Goal: Task Accomplishment & Management: Manage account settings

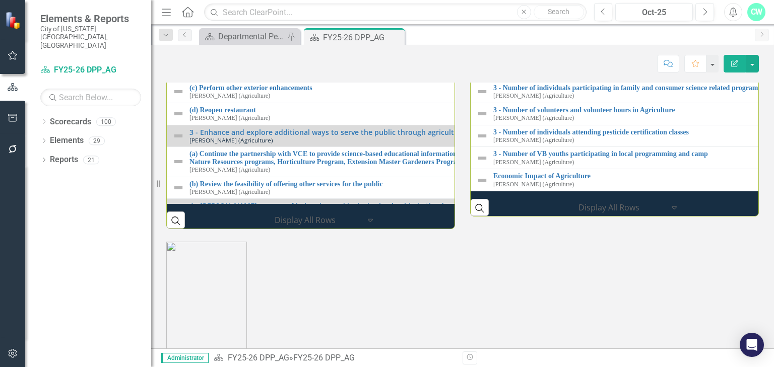
scroll to position [1089, 0]
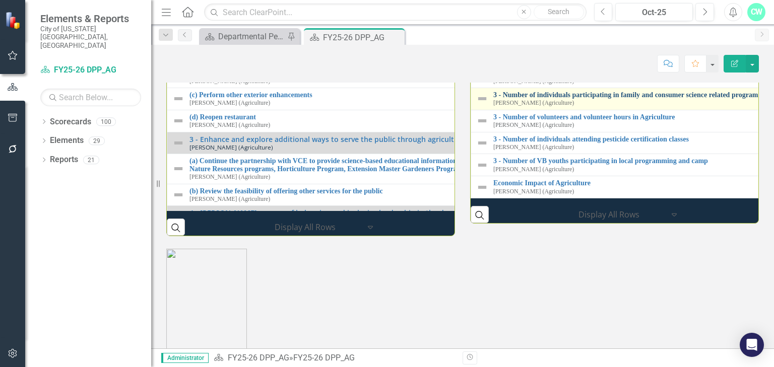
click at [525, 99] on link "3 - Number of individuals participating in family and consumer science related …" at bounding box center [774, 95] width 563 height 8
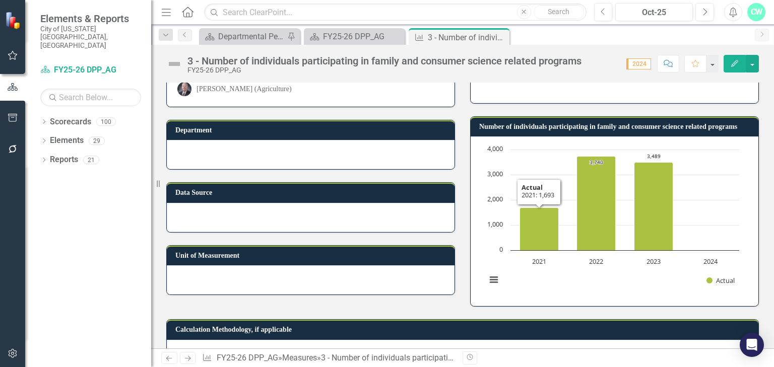
scroll to position [81, 0]
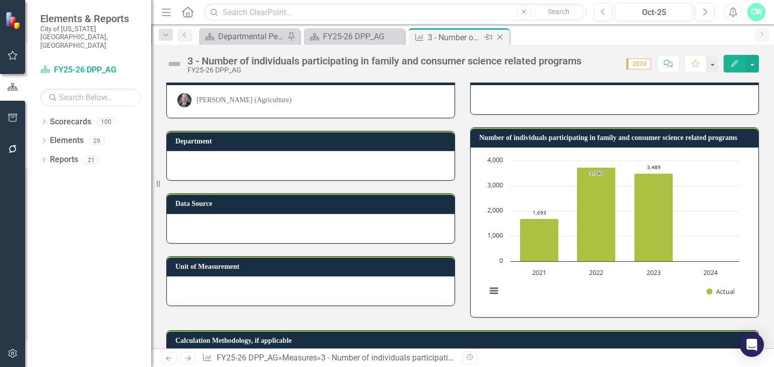
click at [499, 37] on icon "Close" at bounding box center [500, 37] width 10 height 8
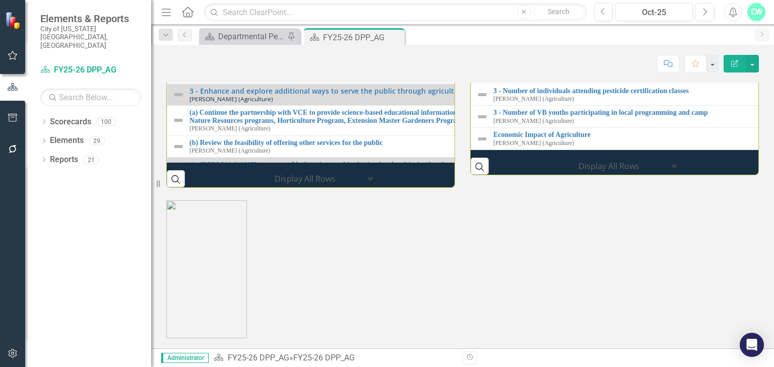
scroll to position [1129, 0]
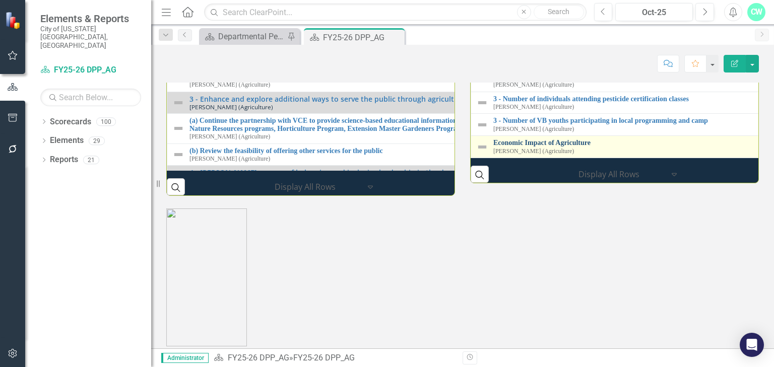
click at [514, 147] on link "Economic Impact of Agriculture" at bounding box center [773, 143] width 560 height 8
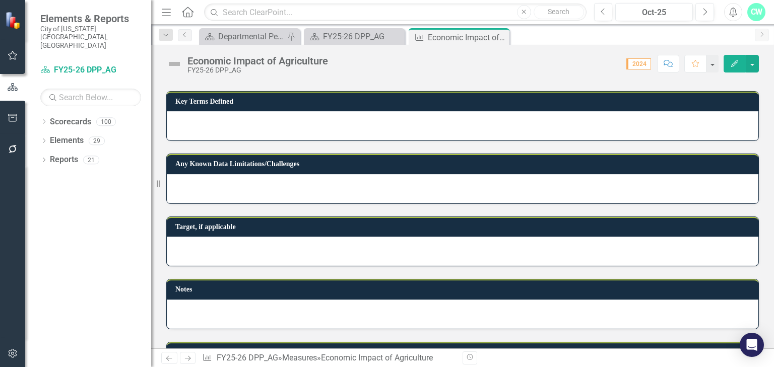
scroll to position [628, 0]
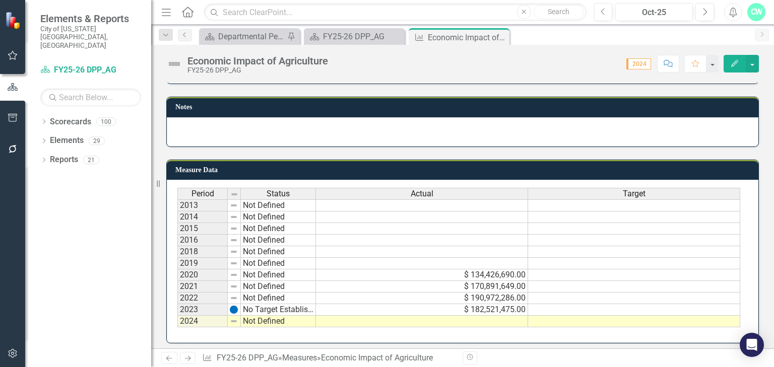
click at [457, 316] on td at bounding box center [422, 322] width 212 height 12
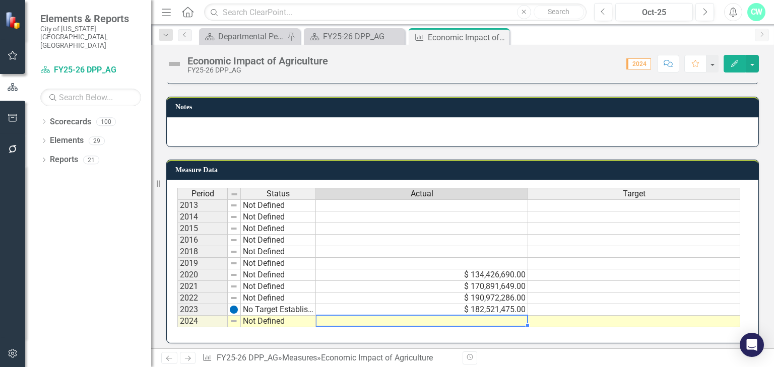
click at [473, 316] on td at bounding box center [422, 322] width 212 height 12
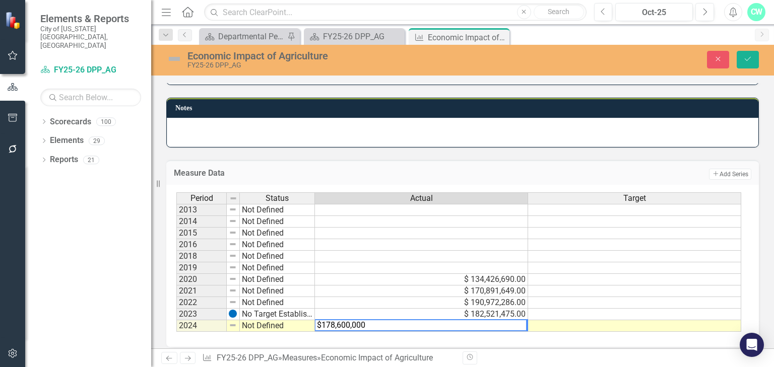
click at [323, 320] on textarea "$178,600,000" at bounding box center [420, 326] width 213 height 12
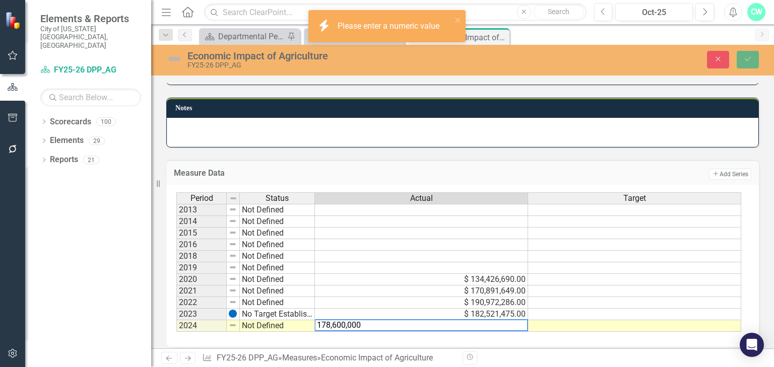
click at [330, 321] on textarea "178,600,000" at bounding box center [421, 326] width 214 height 12
click at [333, 323] on textarea "178,600,000" at bounding box center [421, 326] width 214 height 12
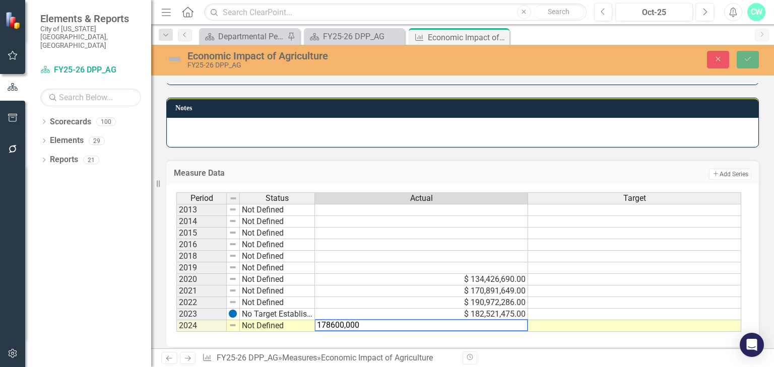
click at [348, 323] on textarea "178600,000" at bounding box center [421, 326] width 214 height 12
click at [347, 321] on textarea "178600,000" at bounding box center [421, 326] width 214 height 12
type textarea "178600000"
click at [742, 62] on button "Save" at bounding box center [748, 60] width 22 height 18
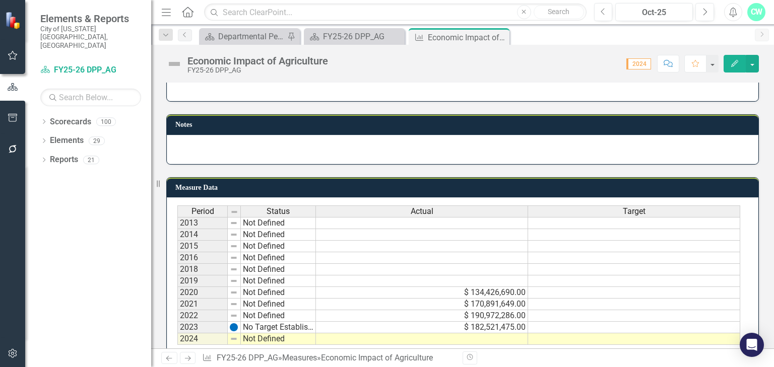
scroll to position [628, 0]
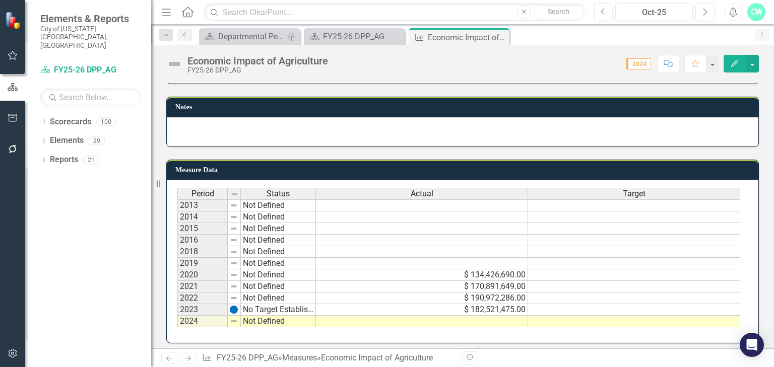
click at [466, 316] on td at bounding box center [422, 322] width 212 height 12
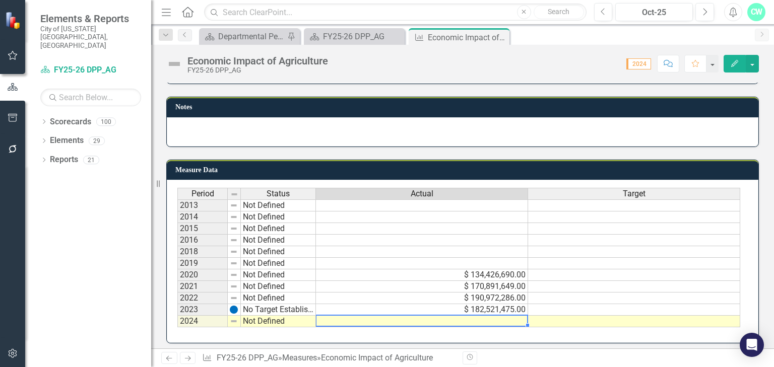
click at [466, 316] on td at bounding box center [422, 322] width 212 height 12
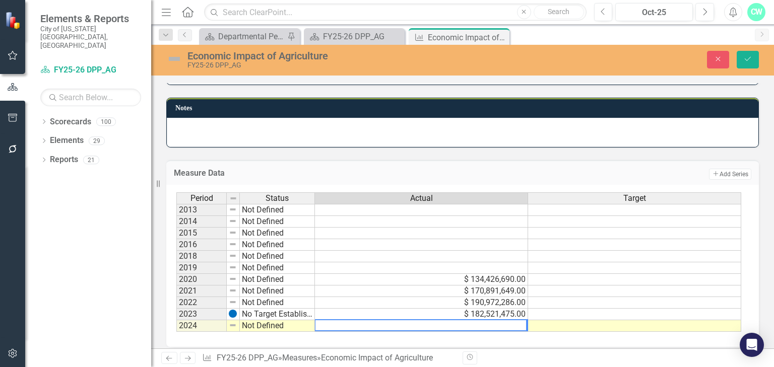
click at [470, 323] on textarea at bounding box center [420, 326] width 213 height 12
type textarea "$"
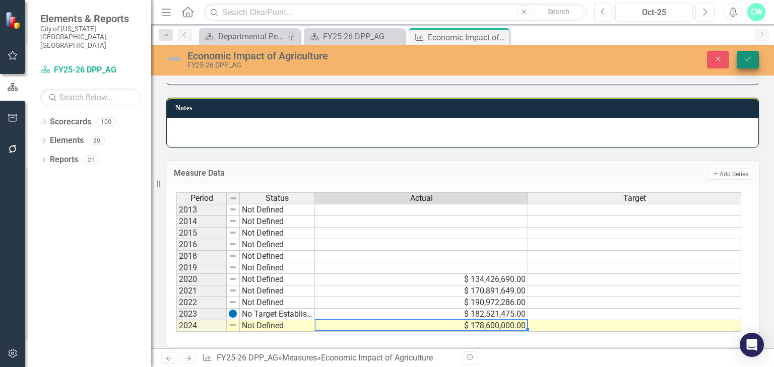
type textarea "178600000"
click at [749, 61] on icon "Save" at bounding box center [747, 58] width 9 height 7
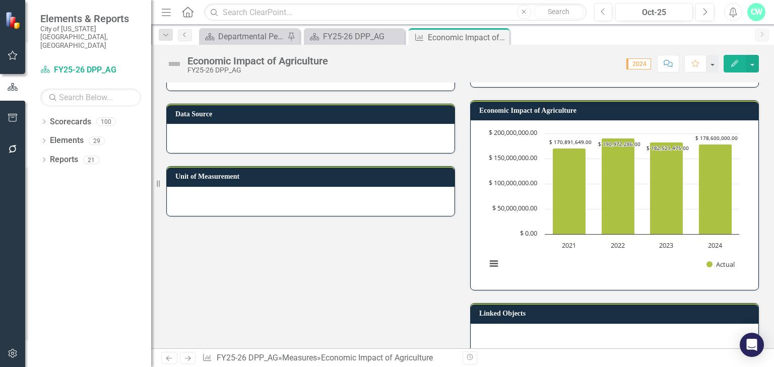
scroll to position [161, 0]
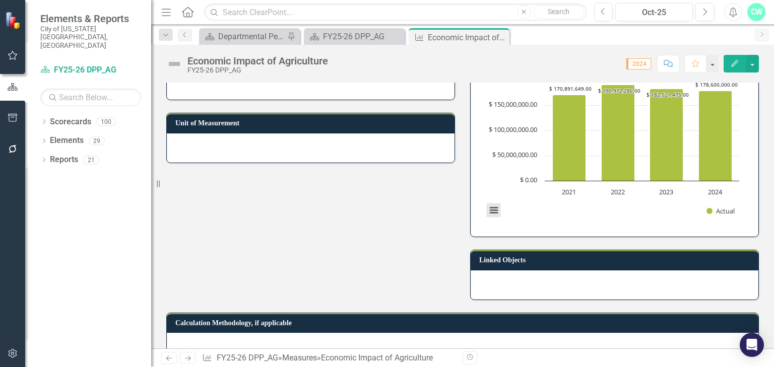
click at [487, 208] on button "View chart menu, Chart" at bounding box center [494, 211] width 14 height 14
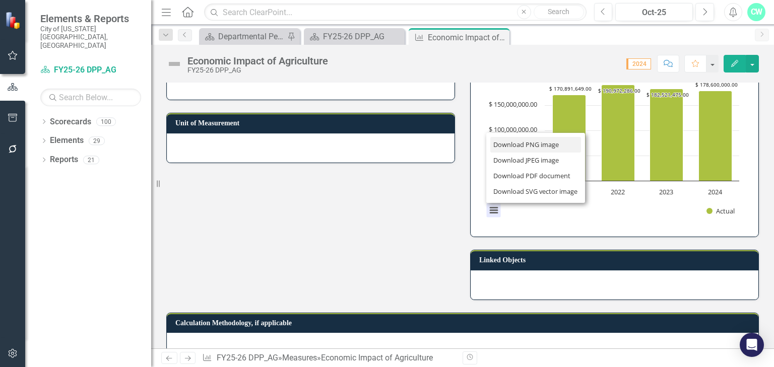
click at [518, 141] on li "Download PNG image" at bounding box center [535, 145] width 91 height 16
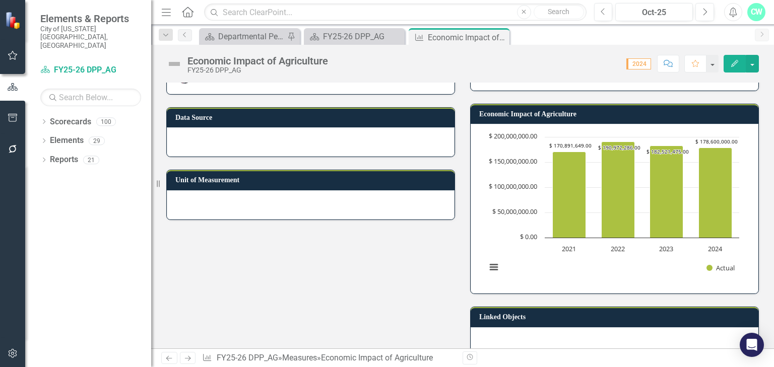
scroll to position [0, 0]
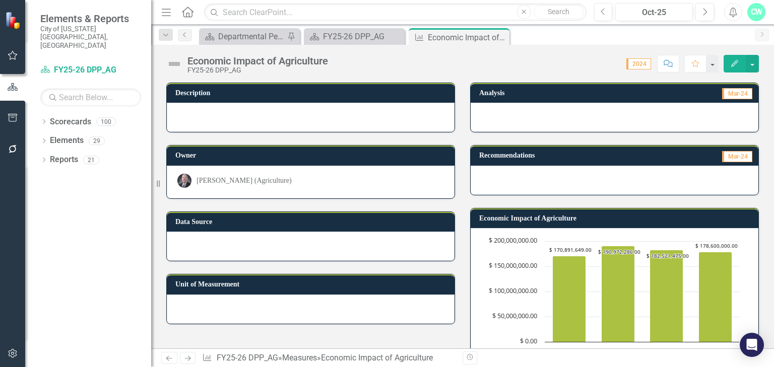
click at [584, 220] on h3 "Economic Impact of Agriculture" at bounding box center [616, 219] width 274 height 8
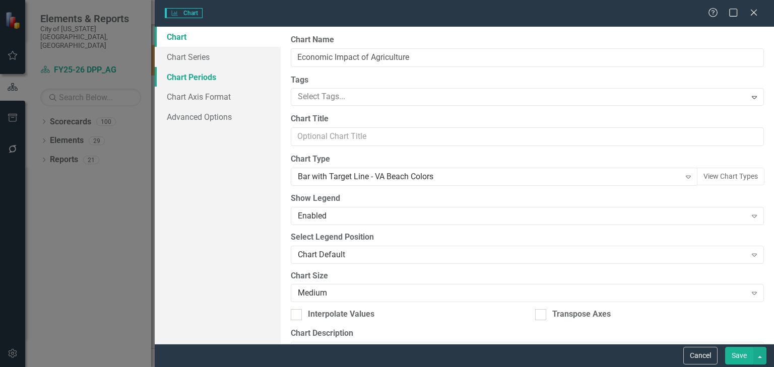
click at [198, 68] on link "Chart Periods" at bounding box center [218, 77] width 126 height 20
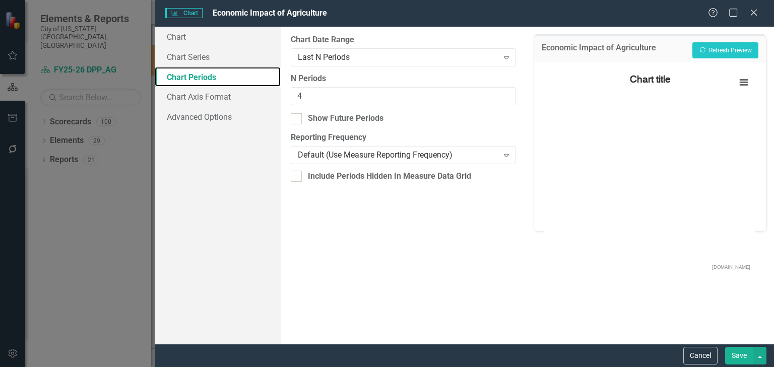
checkbox input "true"
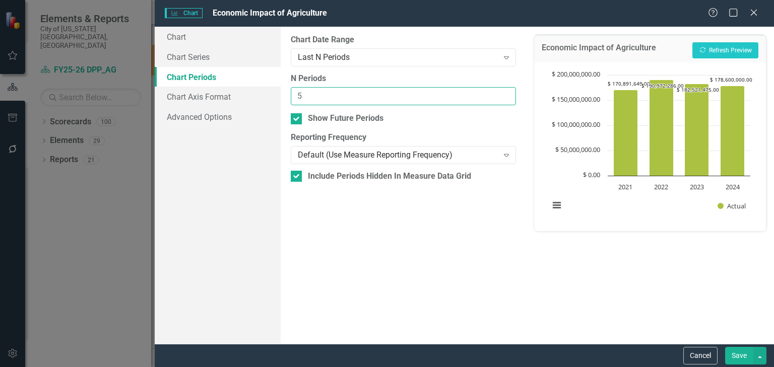
type input "5"
click at [504, 93] on input "5" at bounding box center [403, 96] width 225 height 19
click at [714, 51] on button "Recalculate Refresh Preview" at bounding box center [725, 50] width 66 height 16
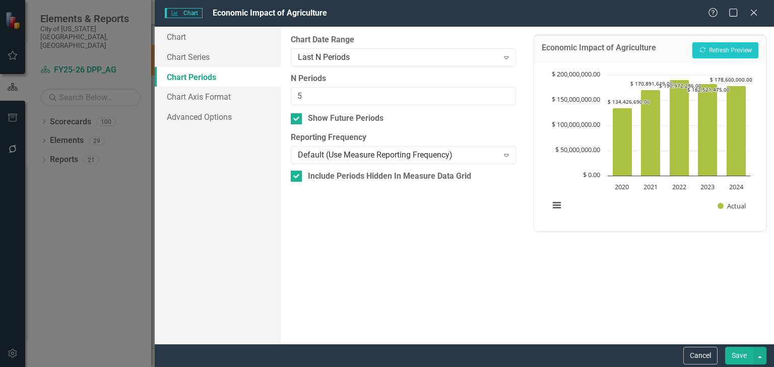
click at [743, 354] on button "Save" at bounding box center [739, 356] width 28 height 18
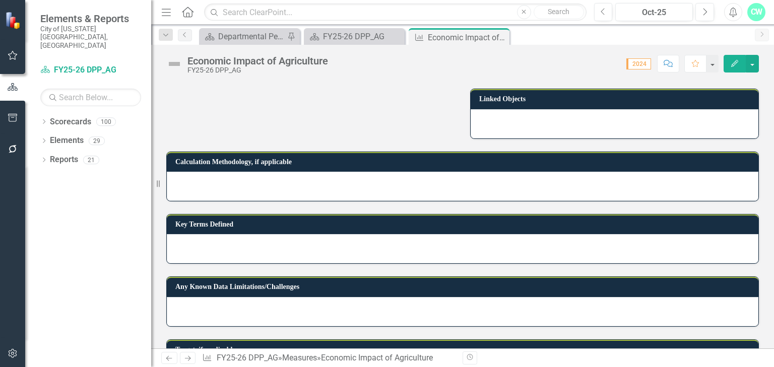
scroll to position [161, 0]
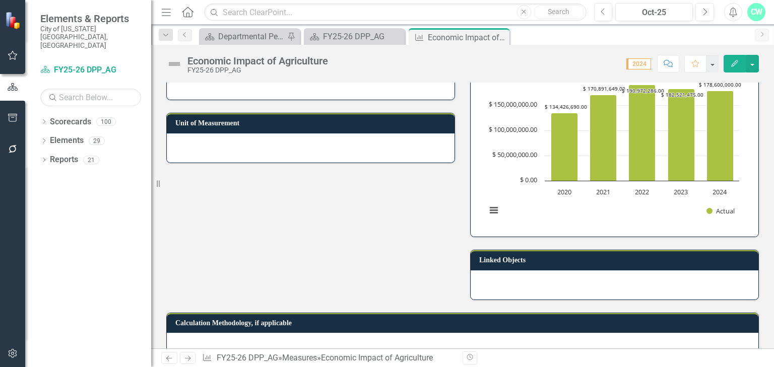
click at [489, 209] on button "View chart menu, Chart" at bounding box center [494, 211] width 14 height 14
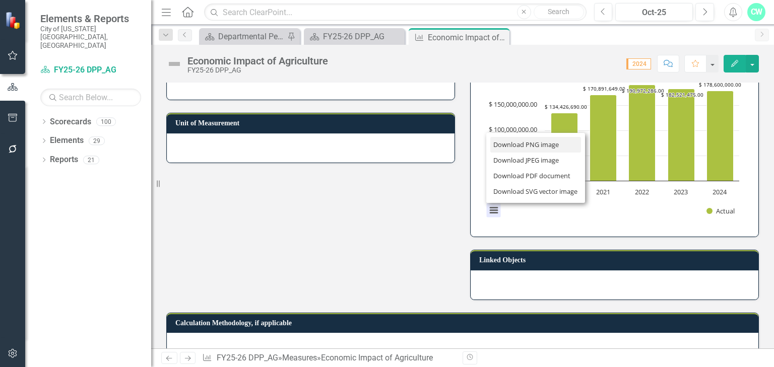
click at [526, 145] on li "Download PNG image" at bounding box center [535, 145] width 91 height 16
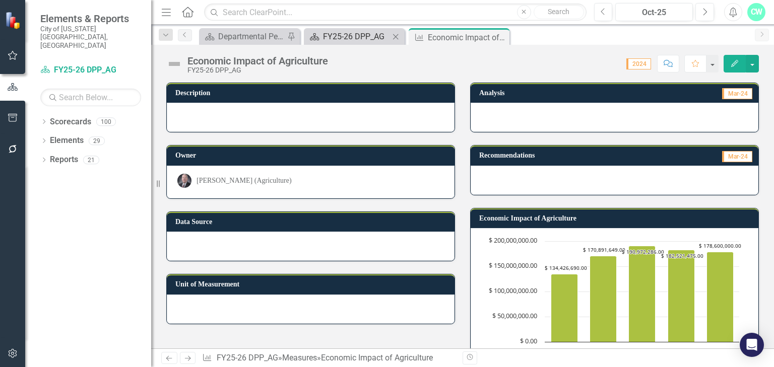
click at [331, 30] on div "FY25-26 DPP_AG" at bounding box center [356, 36] width 67 height 13
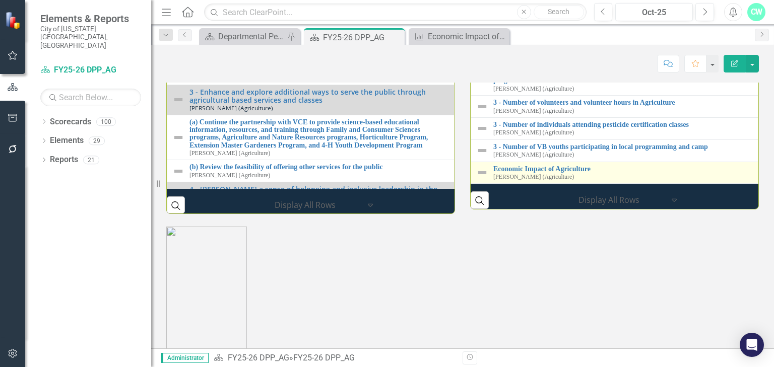
click at [481, 179] on img at bounding box center [482, 173] width 12 height 12
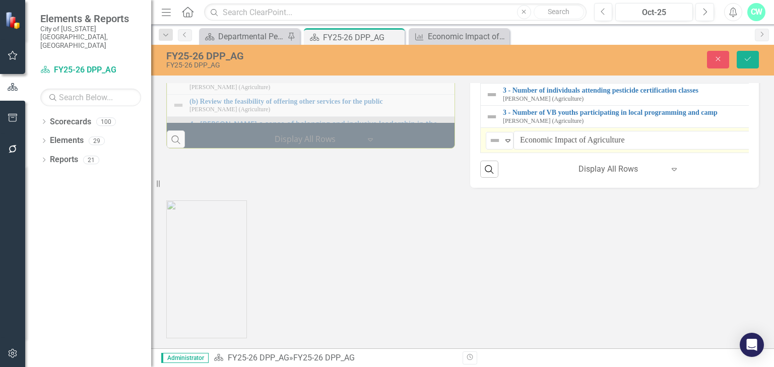
scroll to position [1232, 0]
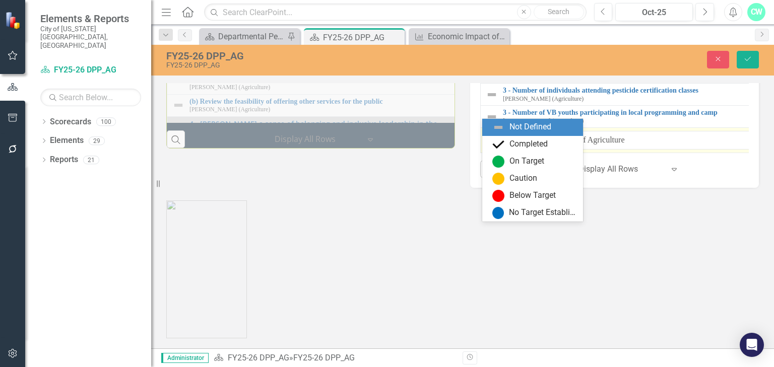
click at [503, 145] on icon "Expand" at bounding box center [508, 141] width 10 height 8
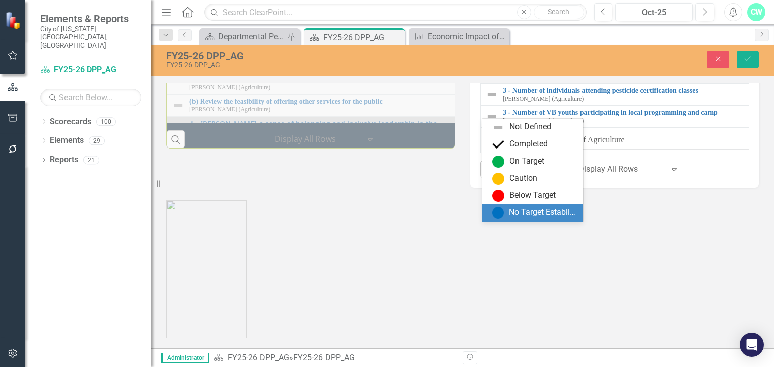
click at [529, 210] on div "No Target Established" at bounding box center [543, 213] width 68 height 12
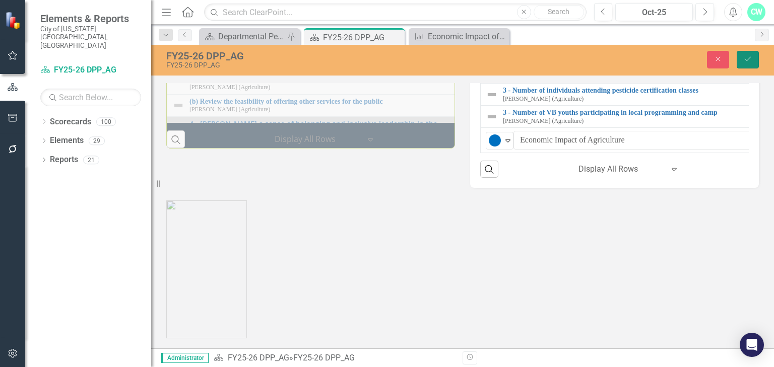
click at [745, 55] on icon "Save" at bounding box center [747, 58] width 9 height 7
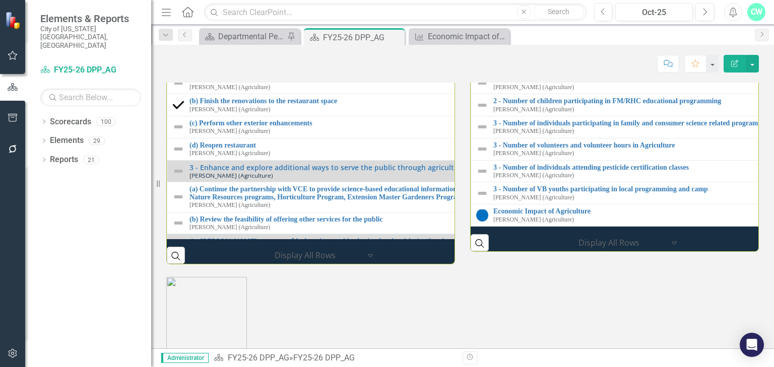
scroll to position [1045, 0]
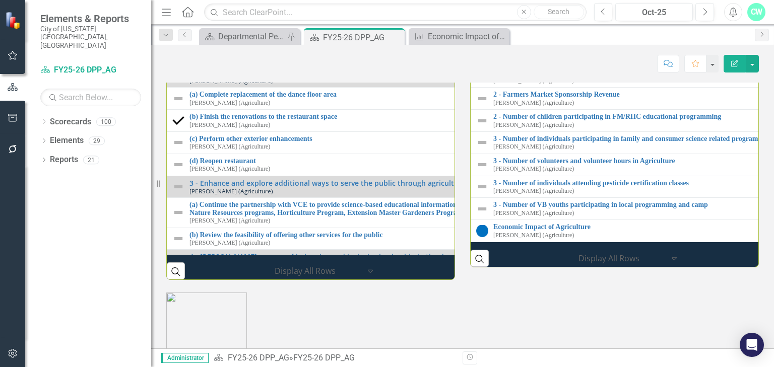
drag, startPoint x: 761, startPoint y: 148, endPoint x: 751, endPoint y: 128, distance: 23.0
drag, startPoint x: 454, startPoint y: 119, endPoint x: 459, endPoint y: 129, distance: 10.6
click at [459, 129] on div "Performance Initiatives 1 - Work with Landowners to Understand the Value of Agr…" at bounding box center [463, 123] width 608 height 314
click at [179, 17] on img at bounding box center [178, 11] width 12 height 12
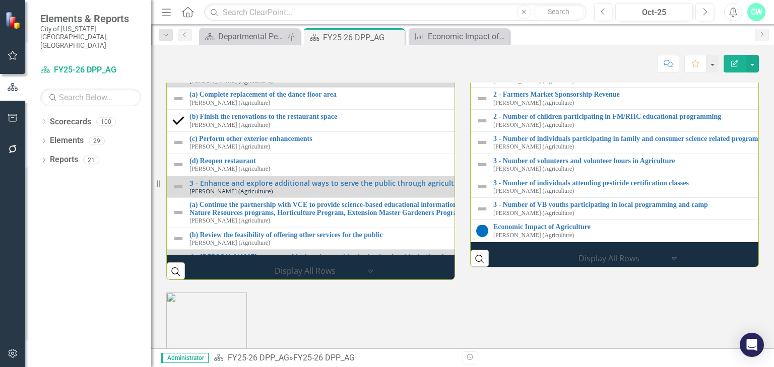
click at [179, 17] on img at bounding box center [178, 11] width 12 height 12
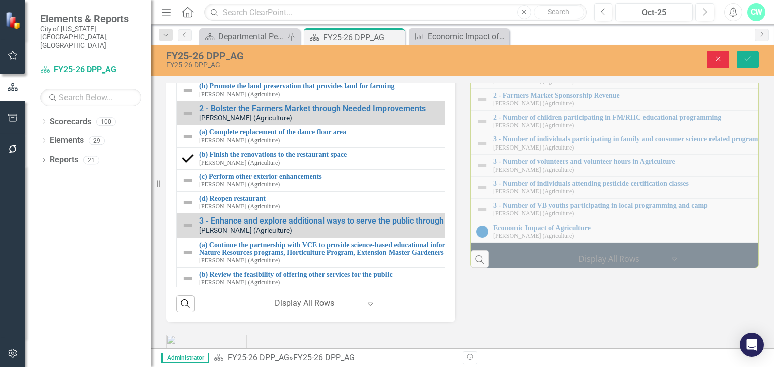
click at [726, 54] on button "Close" at bounding box center [718, 60] width 22 height 18
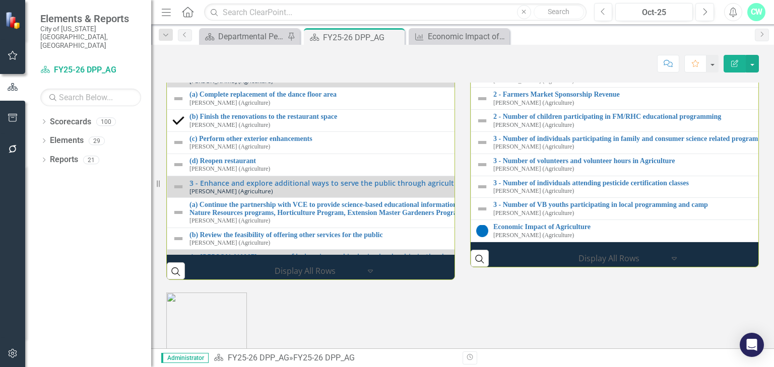
click at [181, 18] on div "1 - Work with Landowners to Understand the Value of Agriculture Reserve Program…" at bounding box center [464, 11] width 584 height 16
click at [181, 17] on img at bounding box center [178, 11] width 12 height 12
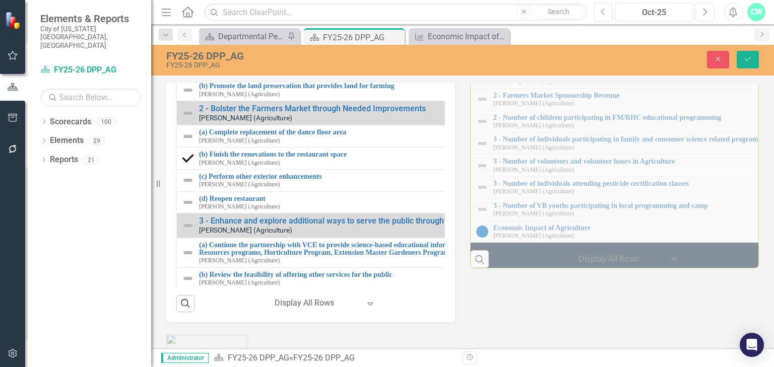
click at [179, 57] on td "Not Defined Expand 1 - Work with Landowners to Understand the Value of Agricult…" at bounding box center [475, 44] width 596 height 25
click at [184, 52] on div "Not Defined" at bounding box center [191, 45] width 15 height 14
click at [718, 63] on button "Close" at bounding box center [718, 60] width 22 height 18
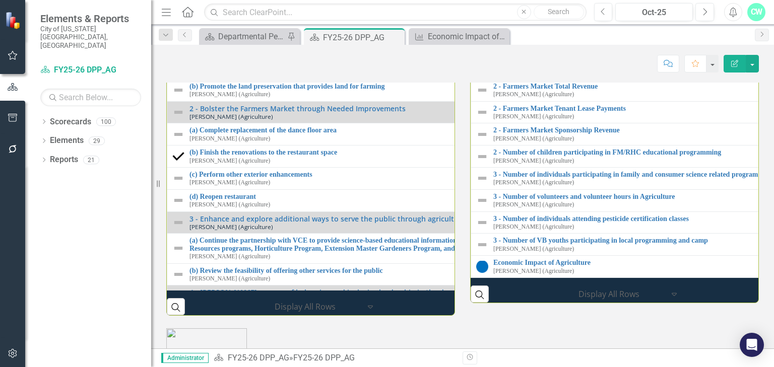
scroll to position [1004, 0]
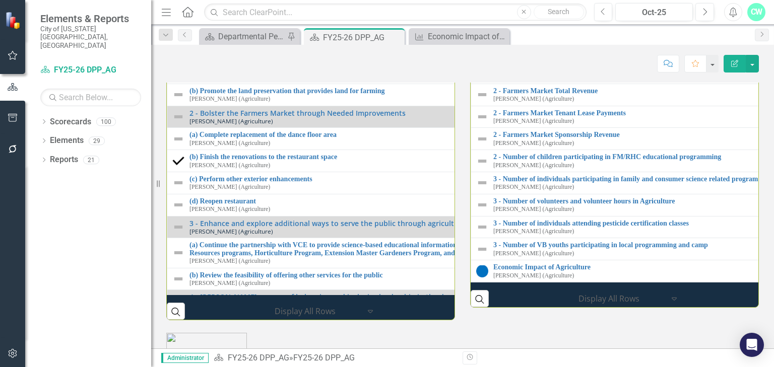
click at [179, 57] on img at bounding box center [178, 51] width 12 height 12
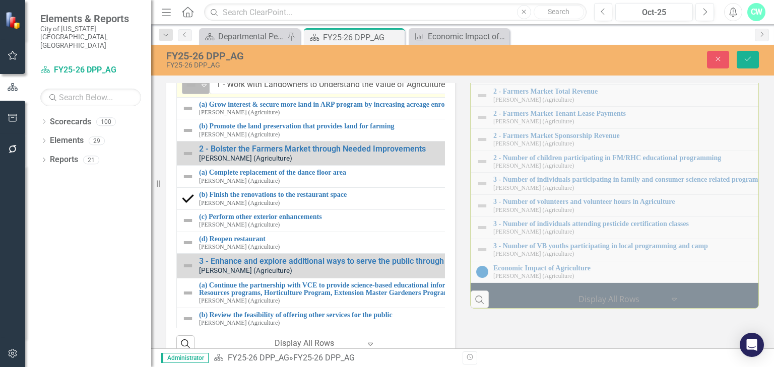
click at [199, 92] on div "Not Defined" at bounding box center [191, 85] width 15 height 14
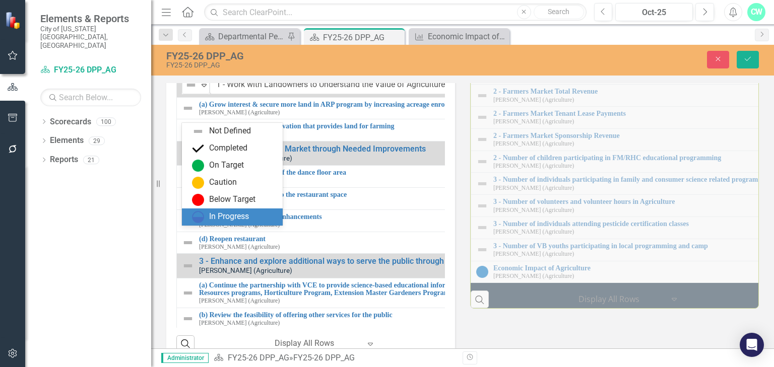
click at [220, 212] on div "In Progress" at bounding box center [229, 217] width 40 height 12
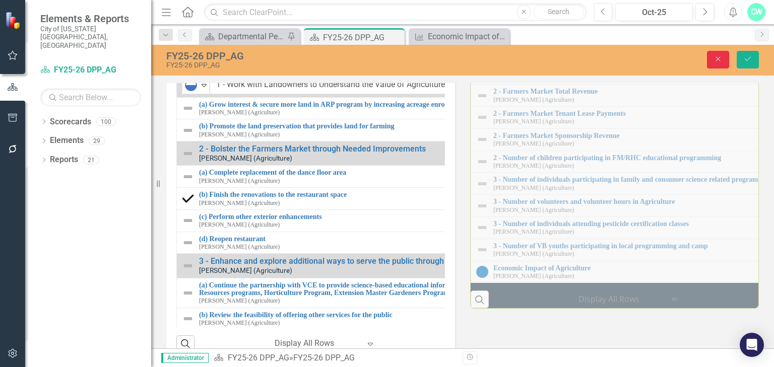
click at [715, 63] on button "Close" at bounding box center [718, 60] width 22 height 18
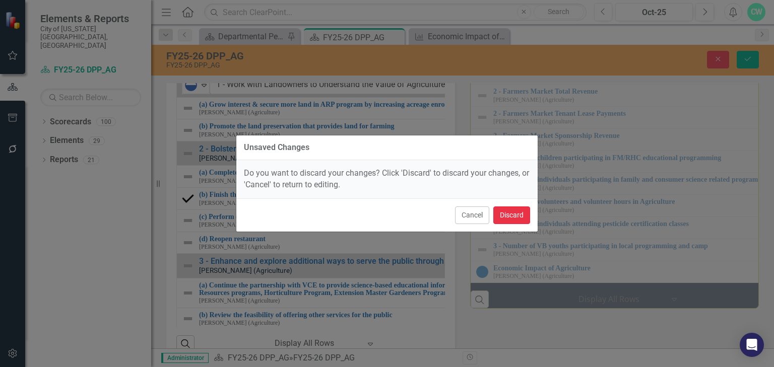
click at [509, 210] on button "Discard" at bounding box center [511, 216] width 37 height 18
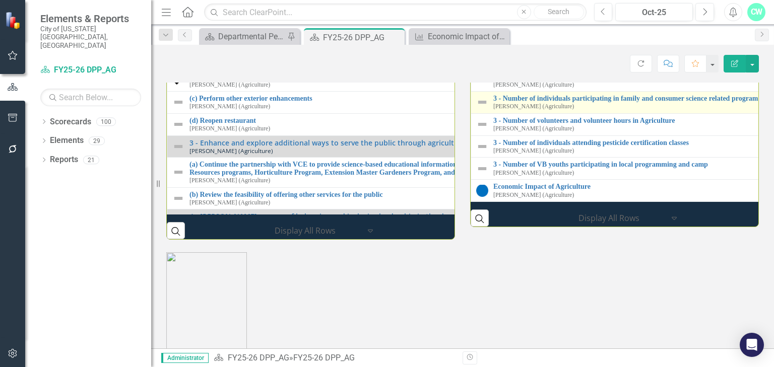
scroll to position [1125, 0]
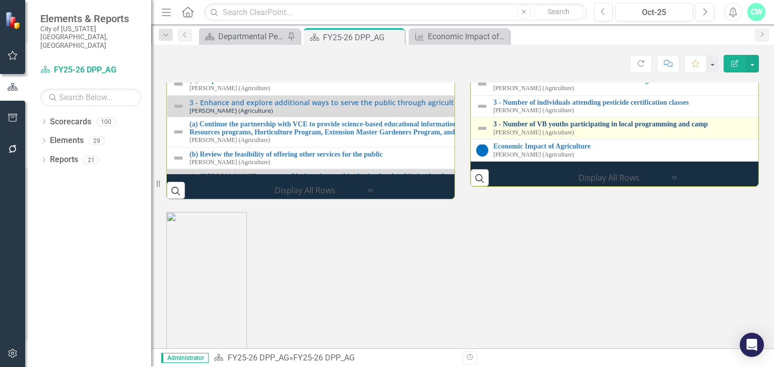
click at [536, 128] on link "3 - Number of VB youths participating in local programming and camp" at bounding box center [785, 124] width 585 height 8
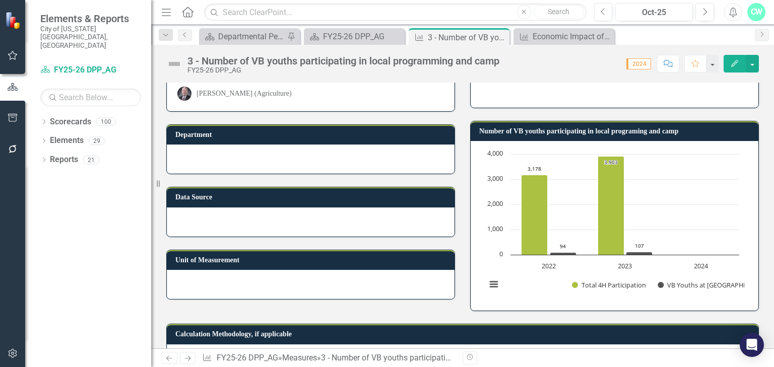
scroll to position [82, 0]
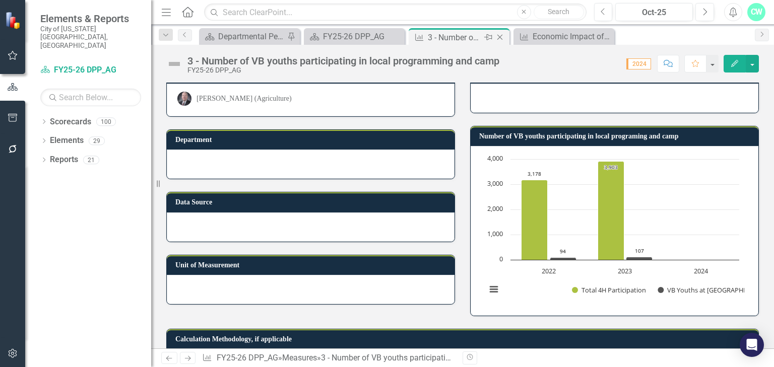
click at [501, 36] on icon "Close" at bounding box center [500, 37] width 10 height 8
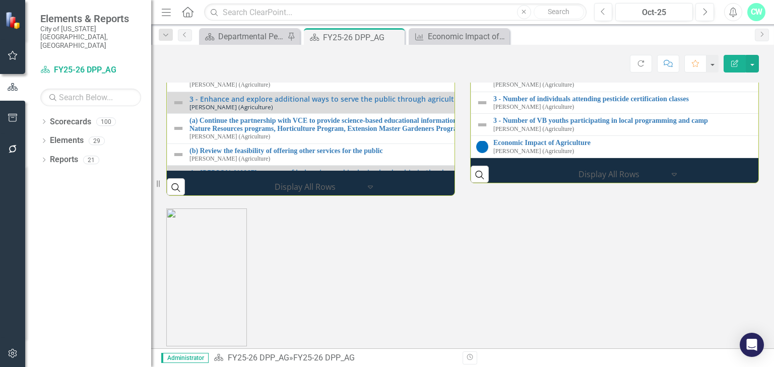
scroll to position [1286, 0]
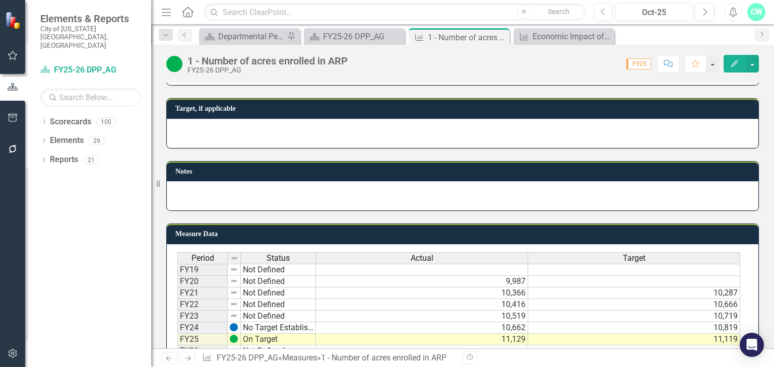
scroll to position [531, 0]
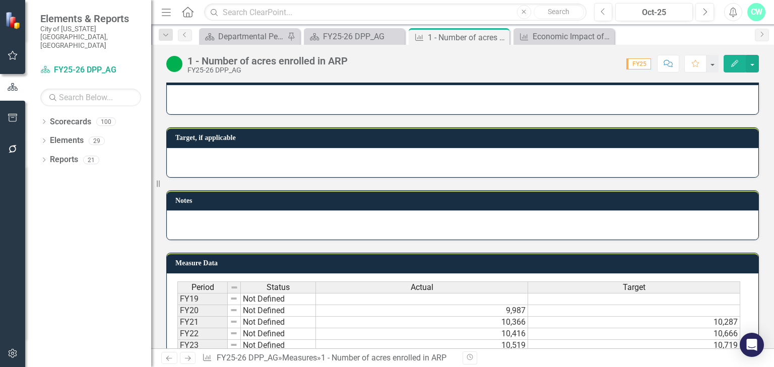
scroll to position [531, 0]
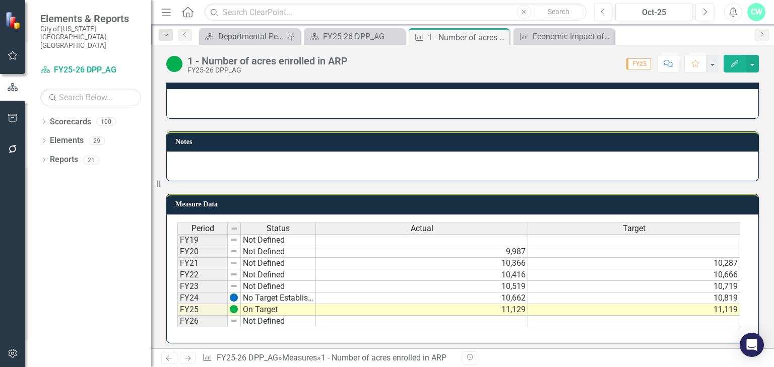
click at [177, 323] on div "Period Status Actual Target FY19 Not Defined FY20 Not Defined 9,987 FY21 Not De…" at bounding box center [177, 275] width 0 height 105
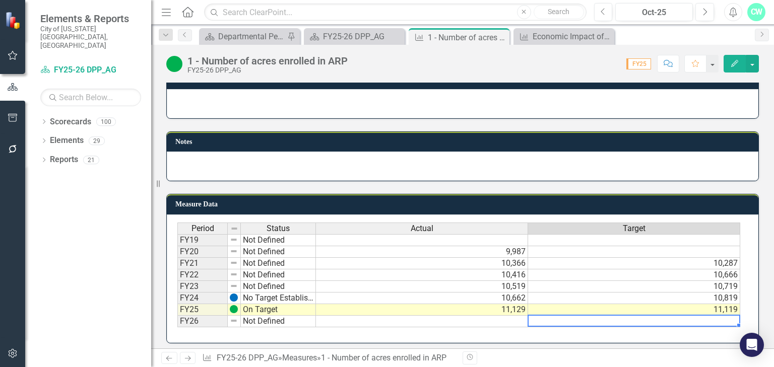
click at [640, 326] on div at bounding box center [634, 326] width 212 height 1
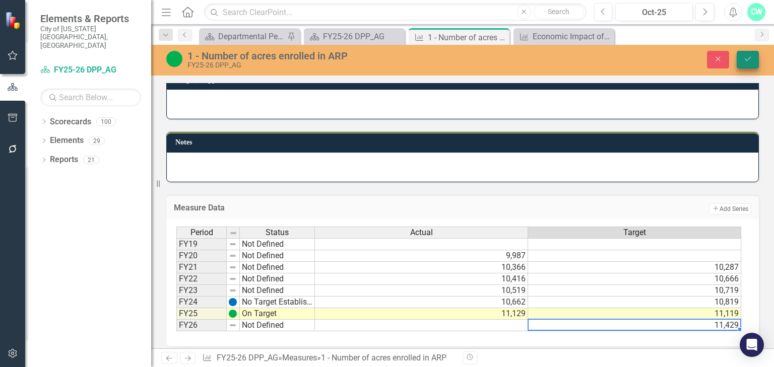
type textarea "11429"
click at [742, 67] on button "Save" at bounding box center [748, 60] width 22 height 18
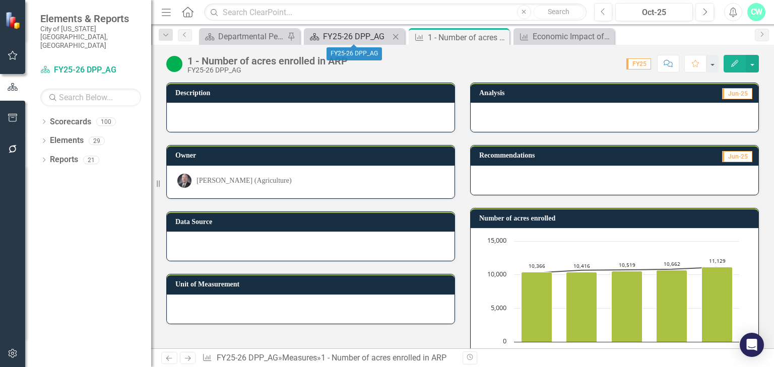
click at [343, 36] on div "FY25-26 DPP_AG" at bounding box center [356, 36] width 67 height 13
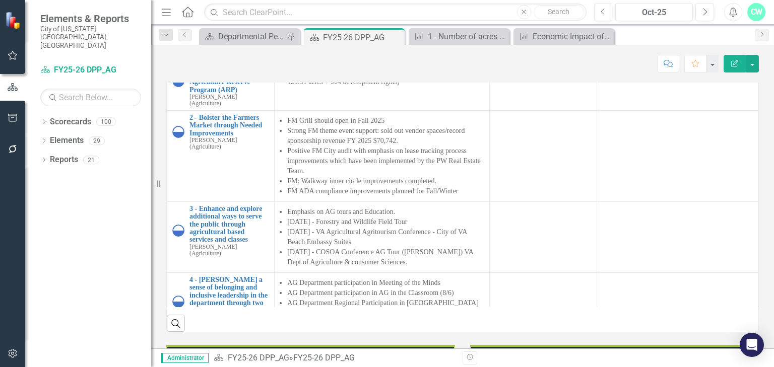
scroll to position [1014, 0]
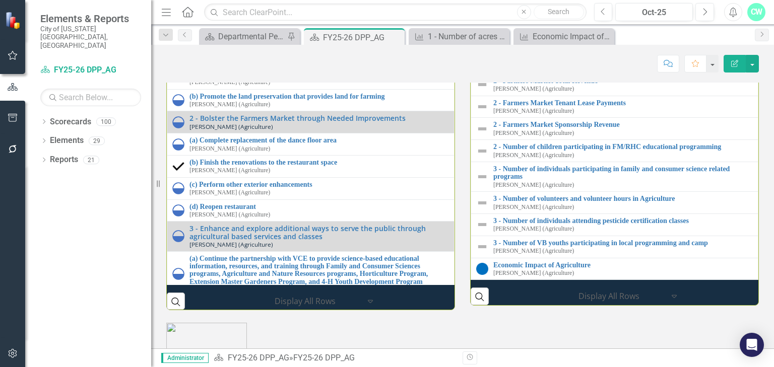
click at [542, 62] on link "1 - Cumulative total of development rights purchased" at bounding box center [623, 59] width 260 height 8
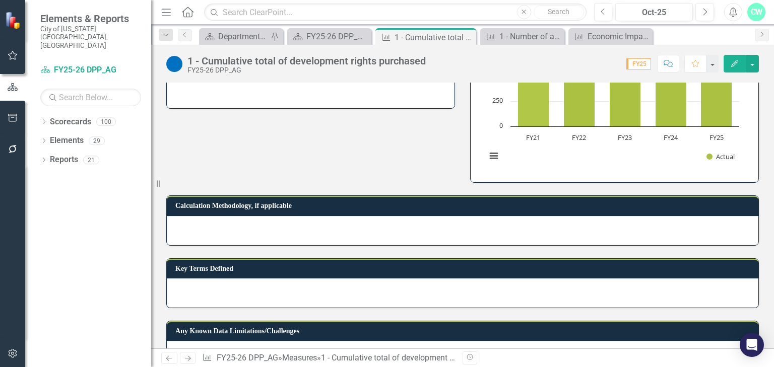
scroll to position [128, 0]
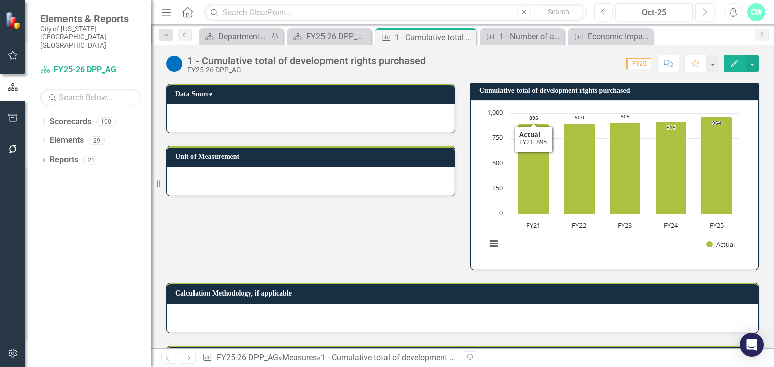
click at [568, 95] on td "Cumulative total of development rights purchased" at bounding box center [616, 91] width 274 height 15
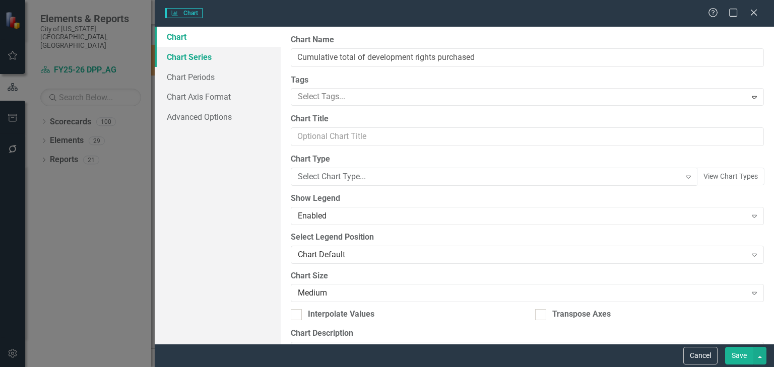
click at [218, 57] on link "Chart Series" at bounding box center [218, 57] width 126 height 20
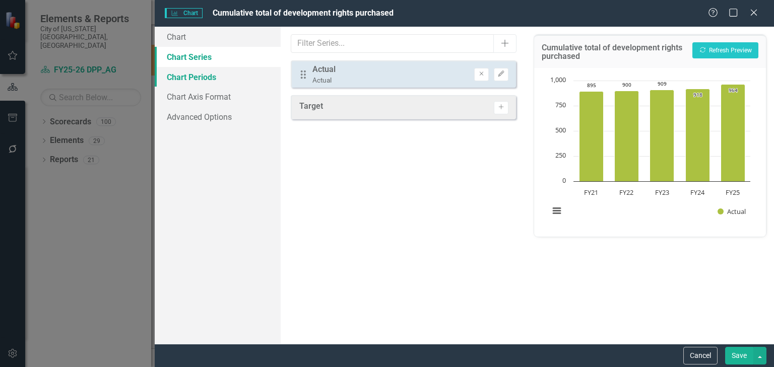
click at [209, 71] on link "Chart Periods" at bounding box center [218, 77] width 126 height 20
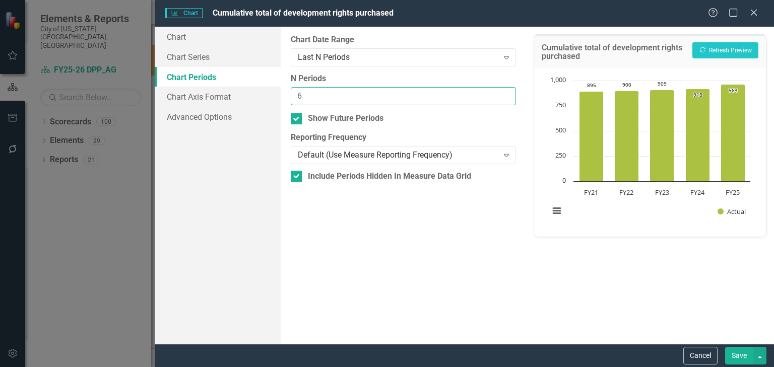
type input "6"
click at [507, 92] on input "6" at bounding box center [403, 96] width 225 height 19
click at [703, 47] on icon "Recalculate" at bounding box center [703, 50] width 8 height 6
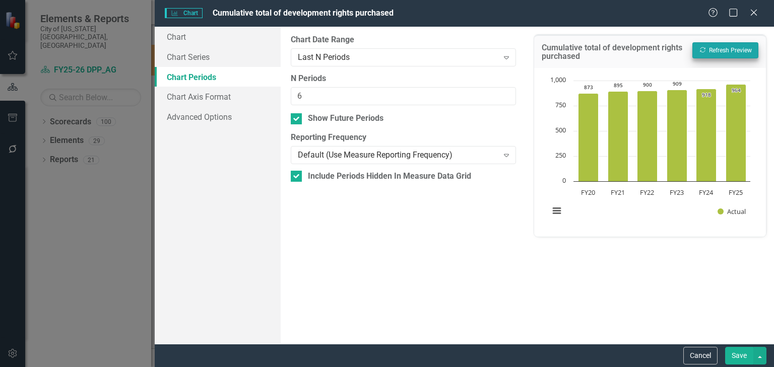
click at [732, 359] on button "Save" at bounding box center [739, 356] width 28 height 18
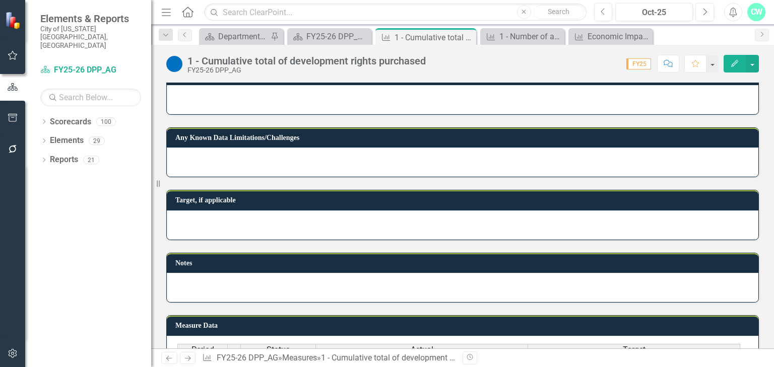
scroll to position [531, 0]
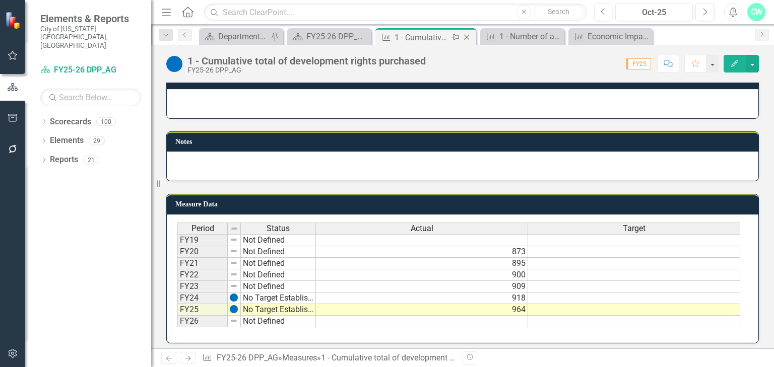
click at [467, 39] on icon "Close" at bounding box center [467, 37] width 10 height 8
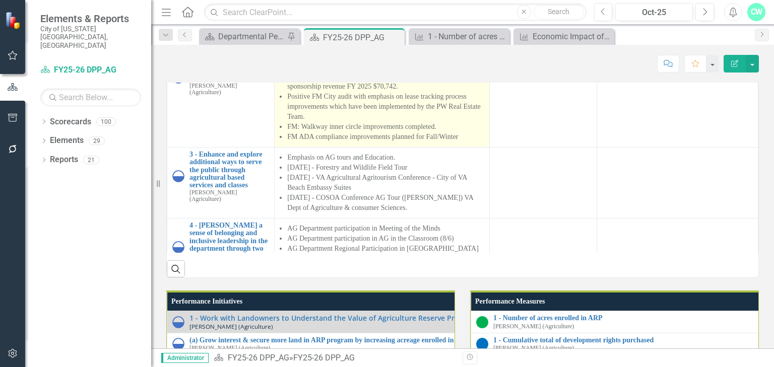
scroll to position [847, 0]
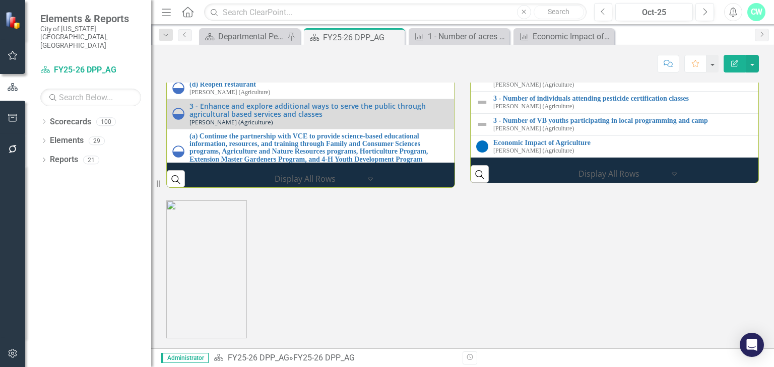
scroll to position [1125, 0]
